Goal: Check status

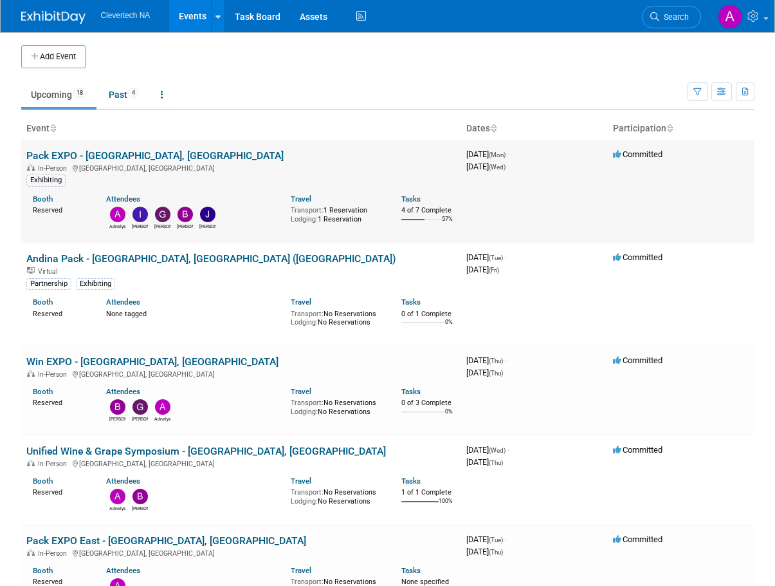
click at [98, 153] on link "Pack EXPO - [GEOGRAPHIC_DATA], [GEOGRAPHIC_DATA]" at bounding box center [154, 155] width 257 height 12
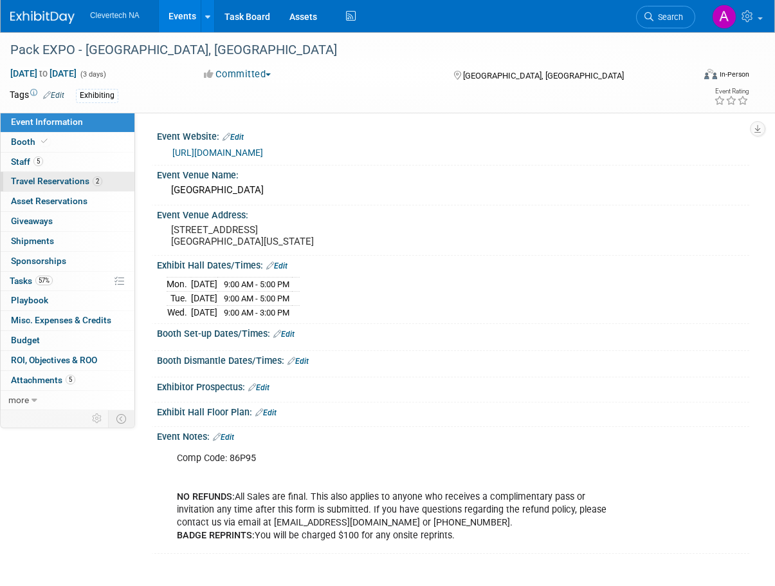
click at [37, 185] on span "Travel Reservations 2" at bounding box center [56, 181] width 91 height 10
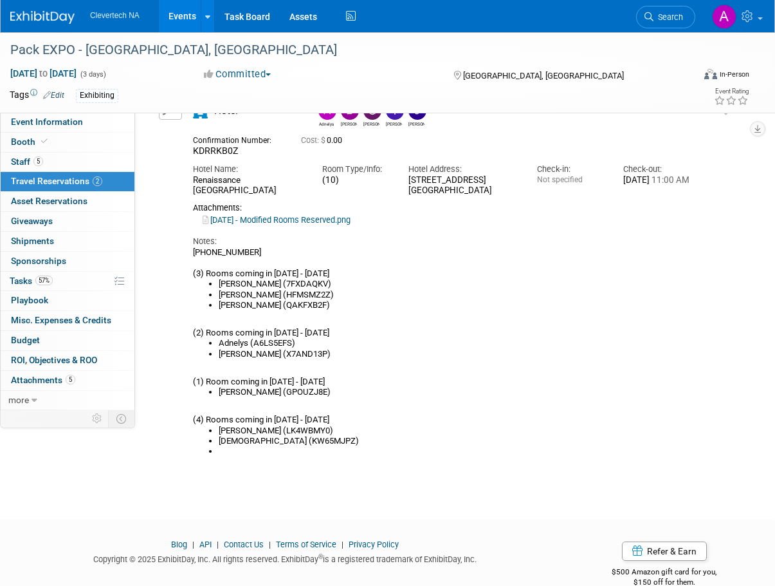
scroll to position [386, 0]
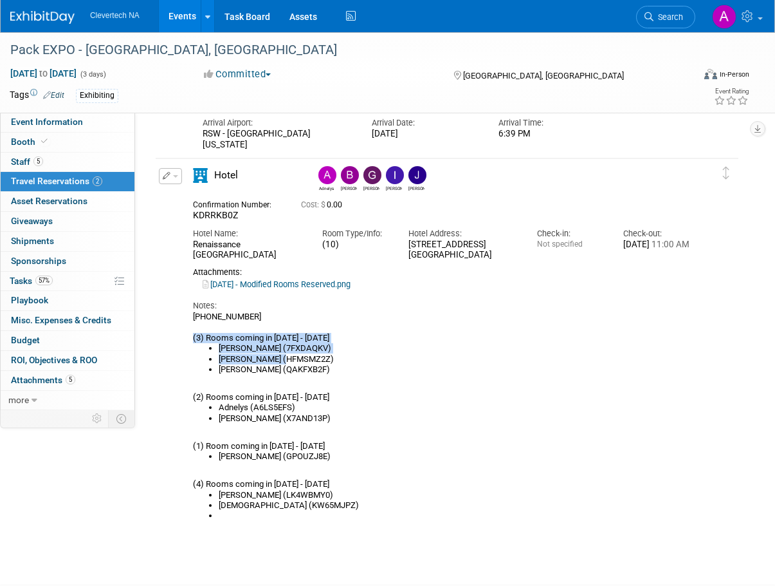
drag, startPoint x: 294, startPoint y: 357, endPoint x: 188, endPoint y: 340, distance: 107.5
click at [188, 340] on div "Hotel Adnelys Beth Giorgio Ildiko Jean KDRRKB0Z Cost: $ 0.00 Check-in:" at bounding box center [441, 348] width 517 height 360
copy div "(3) Rooms coming in Friday 9/26 - 10/2 Alex Florio (7FXDAQKV) Beth (HFMSMZ2Z)"
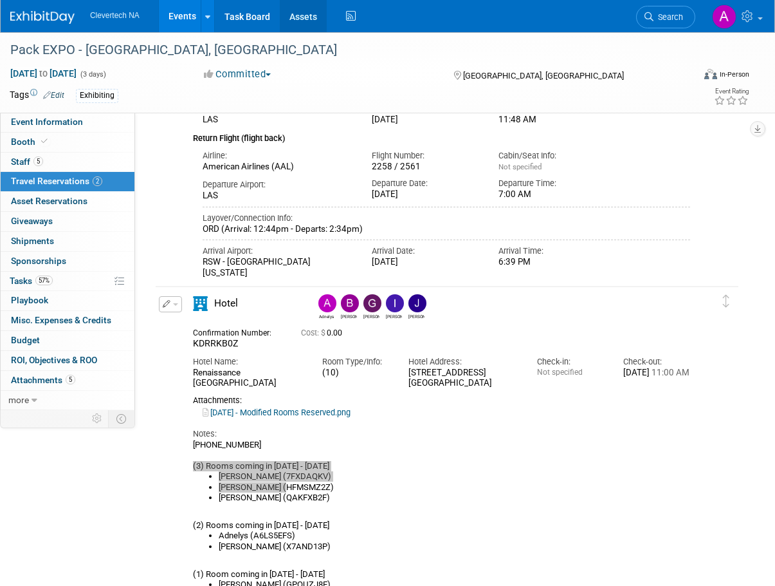
scroll to position [257, 0]
